Goal: Task Accomplishment & Management: Manage account settings

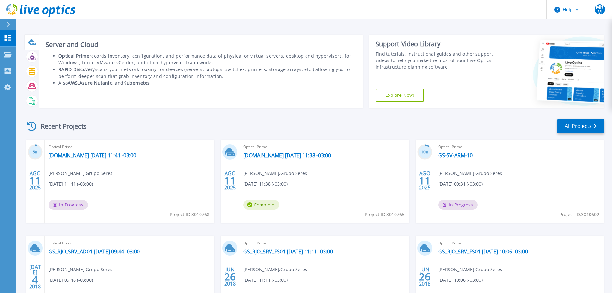
click at [34, 43] on icon at bounding box center [31, 41] width 7 height 7
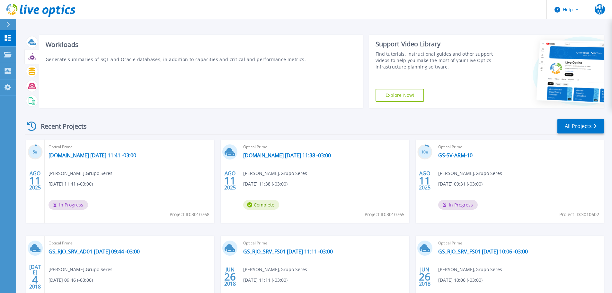
click at [31, 59] on icon at bounding box center [32, 57] width 5 height 5
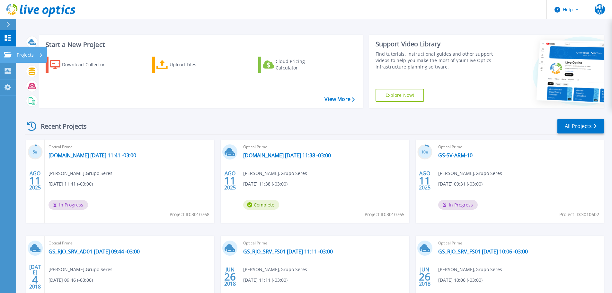
click at [5, 56] on icon at bounding box center [8, 54] width 8 height 5
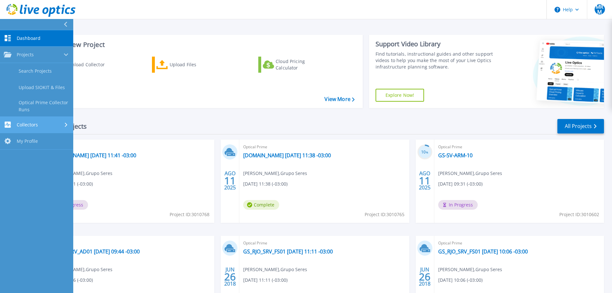
click at [10, 125] on icon at bounding box center [8, 124] width 6 height 6
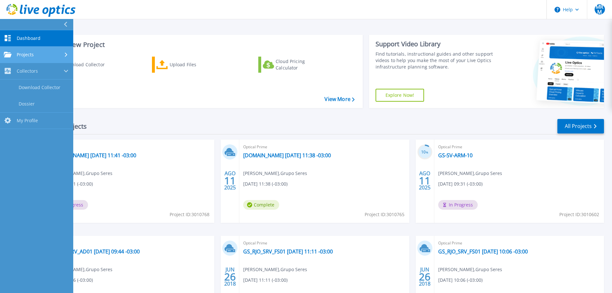
click at [22, 52] on span "Projects" at bounding box center [25, 55] width 17 height 6
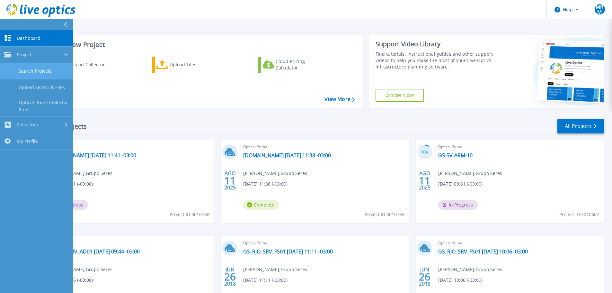
click at [39, 68] on link "Search Projects" at bounding box center [36, 71] width 73 height 16
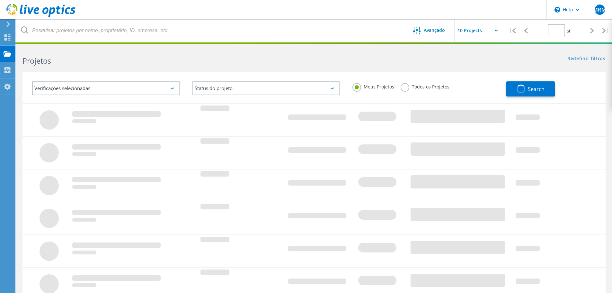
type input "1"
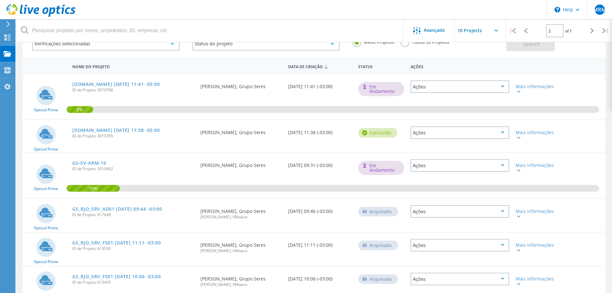
scroll to position [13, 0]
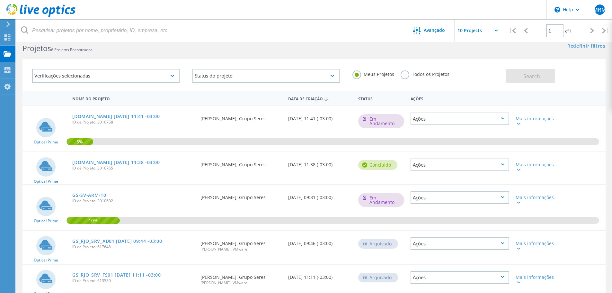
click at [453, 167] on div "Ações" at bounding box center [459, 164] width 99 height 13
click at [449, 177] on div "Apagar" at bounding box center [459, 180] width 97 height 10
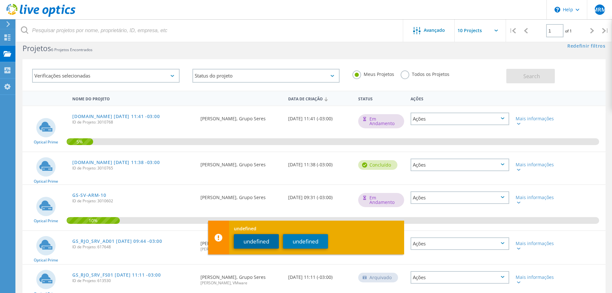
click at [264, 241] on button "undefined" at bounding box center [256, 241] width 45 height 14
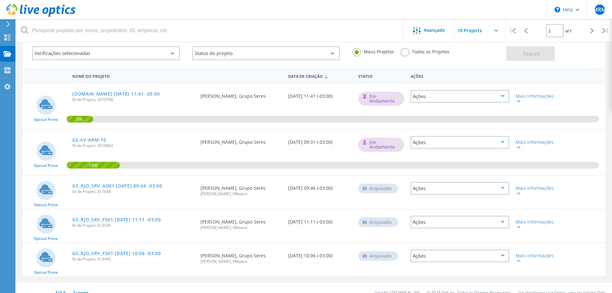
scroll to position [44, 0]
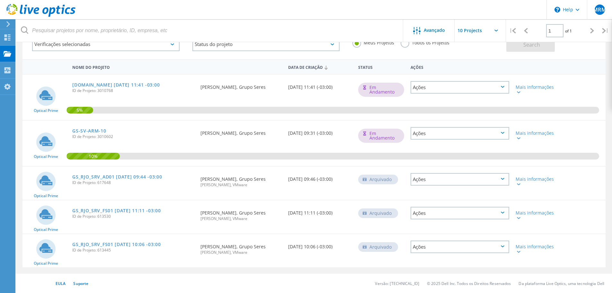
click at [484, 180] on div "Ações" at bounding box center [459, 179] width 99 height 13
click at [436, 189] on div "Apagar" at bounding box center [459, 189] width 97 height 10
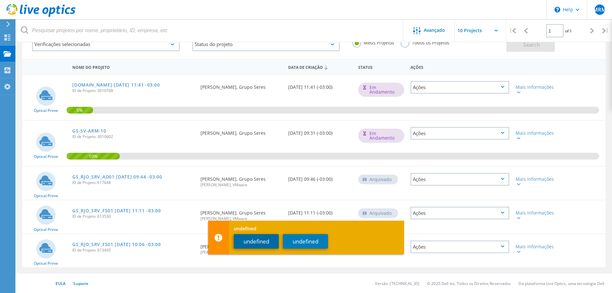
click at [256, 240] on button "undefined" at bounding box center [256, 241] width 45 height 14
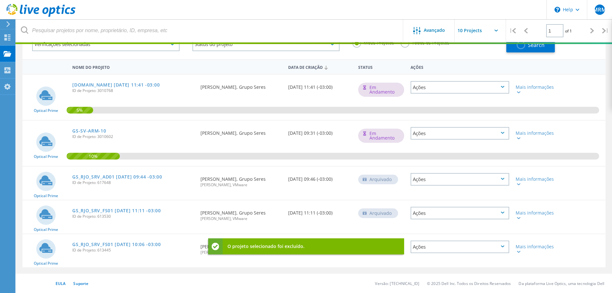
scroll to position [18, 0]
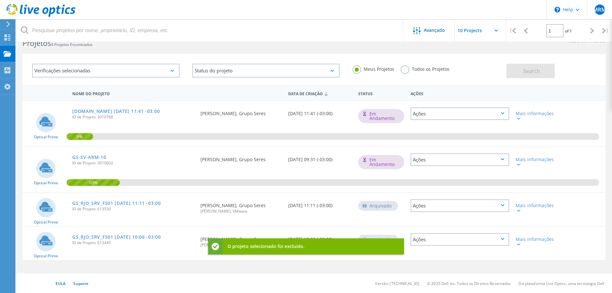
click at [450, 209] on div "Ações" at bounding box center [459, 205] width 99 height 13
click at [438, 214] on div "Apagar" at bounding box center [459, 215] width 97 height 10
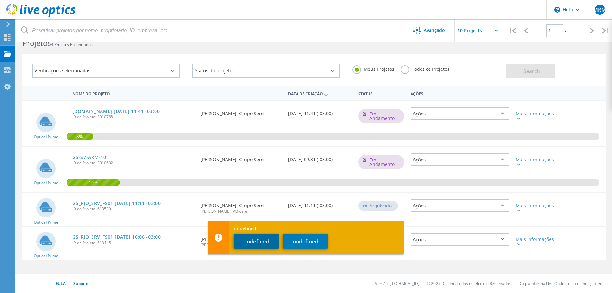
click at [251, 246] on button "undefined" at bounding box center [256, 241] width 45 height 14
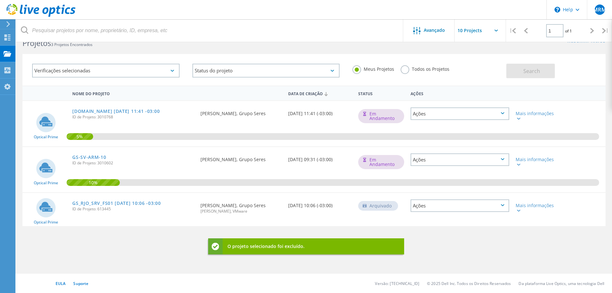
click at [439, 207] on div "Ações" at bounding box center [459, 205] width 99 height 13
click at [438, 216] on div "Apagar" at bounding box center [459, 215] width 97 height 10
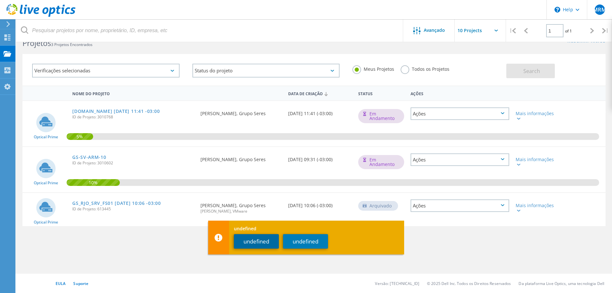
click at [254, 238] on button "undefined" at bounding box center [256, 241] width 45 height 14
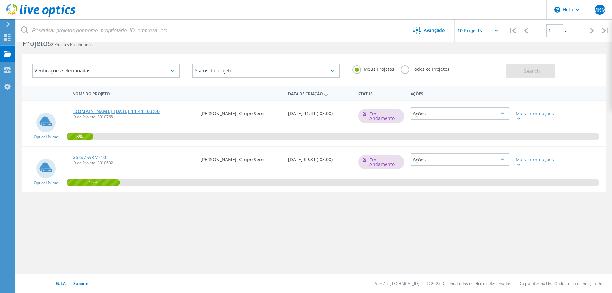
click at [160, 111] on link "[DOMAIN_NAME] [DATE] 11:41 -03:00" at bounding box center [115, 111] width 87 height 4
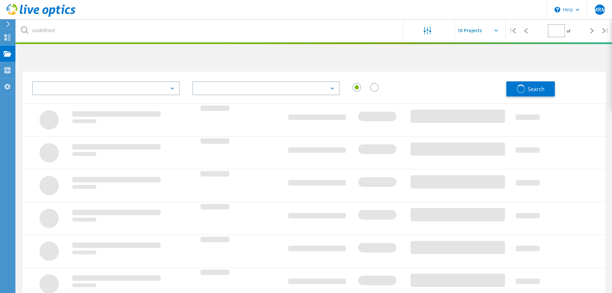
type input "1"
